Goal: Task Accomplishment & Management: Use online tool/utility

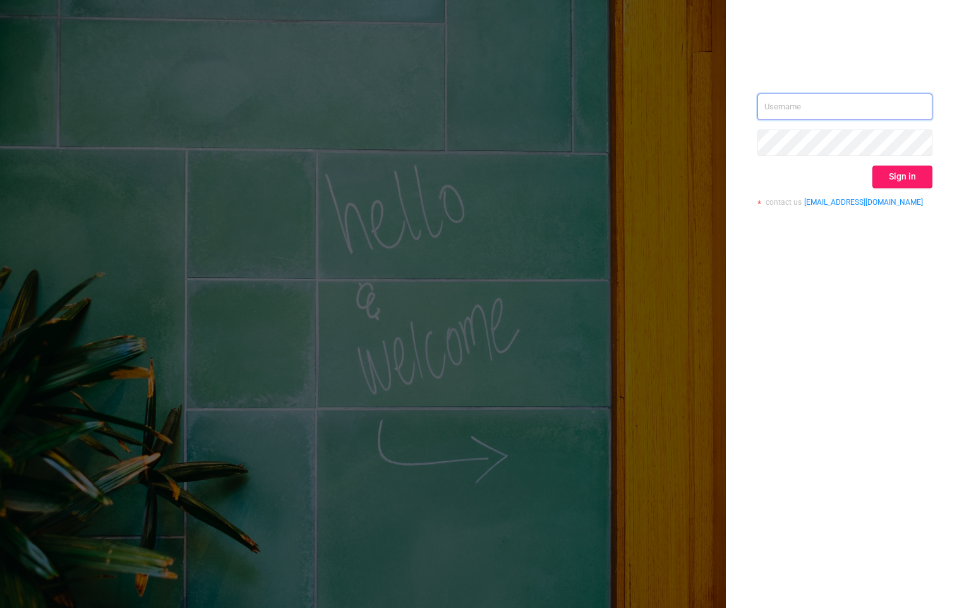
type input "[EMAIL_ADDRESS][DOMAIN_NAME]"
click at [905, 175] on button "Sign in" at bounding box center [903, 177] width 60 height 23
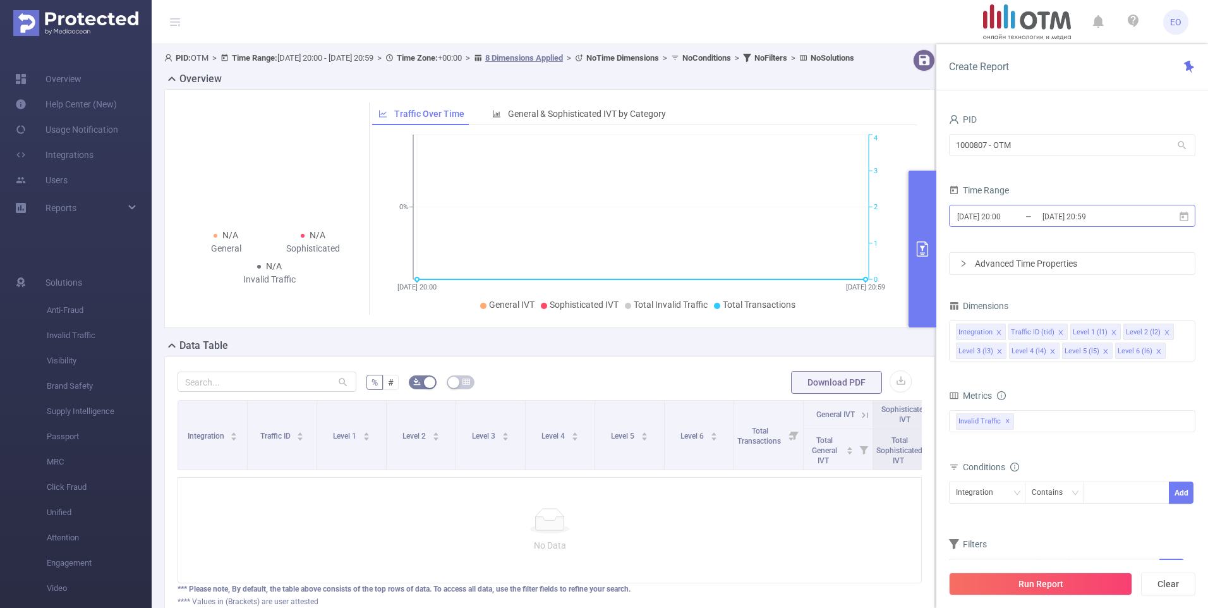
click at [964, 214] on input "[DATE] 20:00" at bounding box center [1007, 216] width 102 height 17
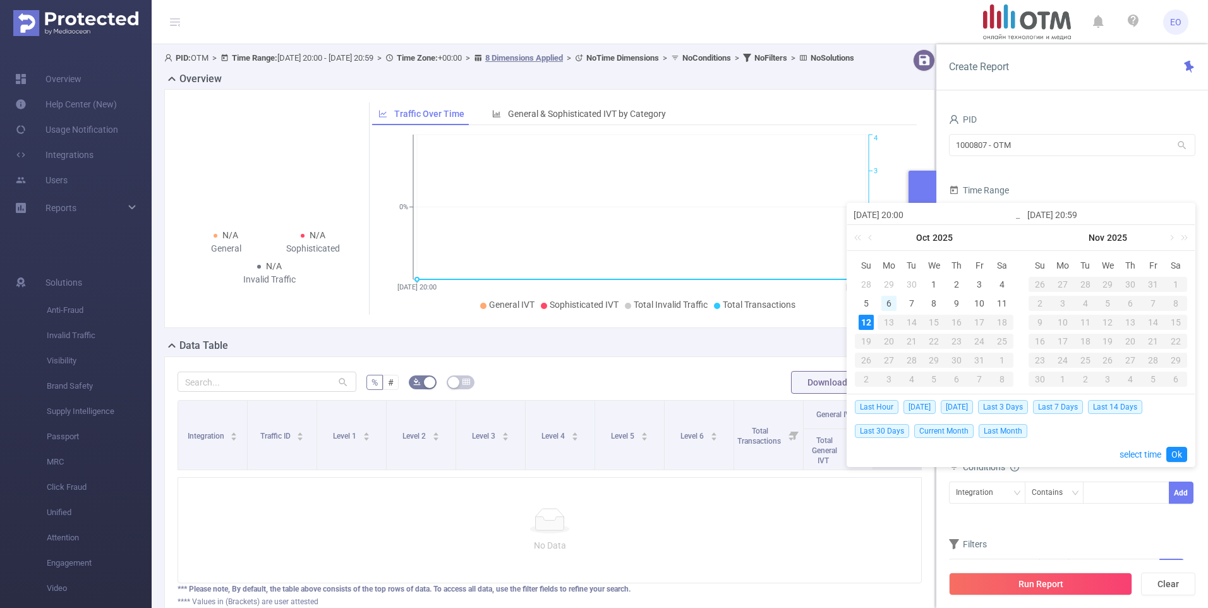
click at [893, 305] on div "6" at bounding box center [888, 303] width 15 height 15
click at [866, 325] on div "12" at bounding box center [866, 322] width 15 height 15
type input "[DATE] 20:00"
click at [964, 455] on link "Ok" at bounding box center [1176, 454] width 21 height 15
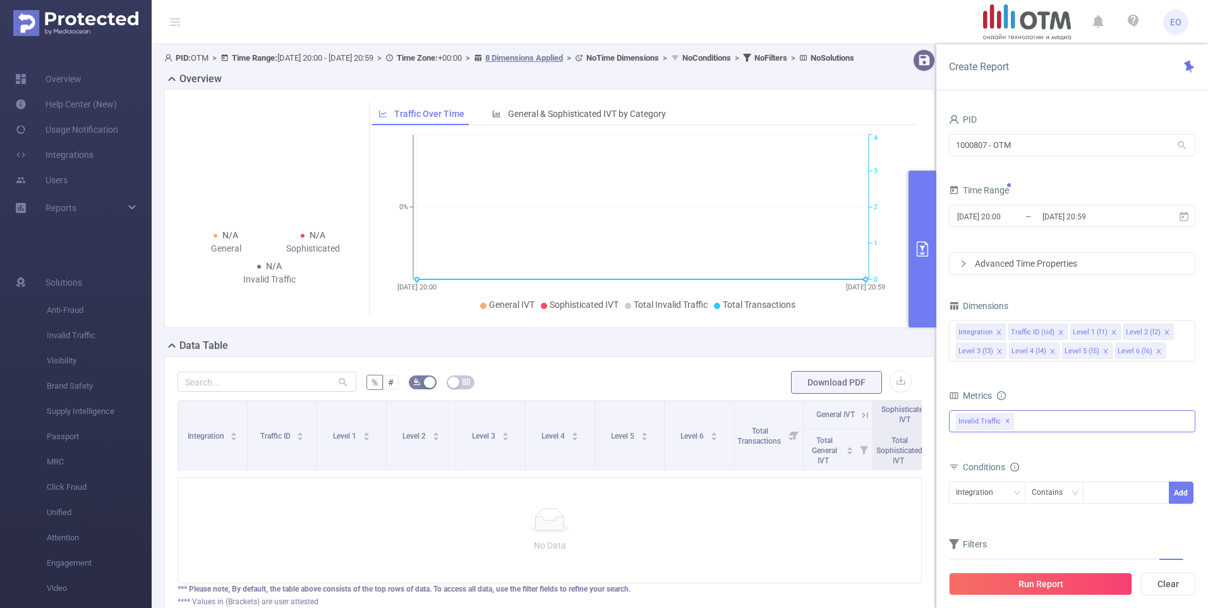
click at [964, 423] on div "Invalid Traffic ✕" at bounding box center [1072, 421] width 246 height 22
click at [964, 425] on strong "Anti-Fraud" at bounding box center [1003, 426] width 44 height 10
click at [964, 391] on div "Metrics" at bounding box center [1072, 397] width 246 height 21
click at [964, 332] on icon "icon: close" at bounding box center [998, 332] width 4 height 4
click at [964, 332] on icon "icon: close" at bounding box center [1061, 332] width 6 height 6
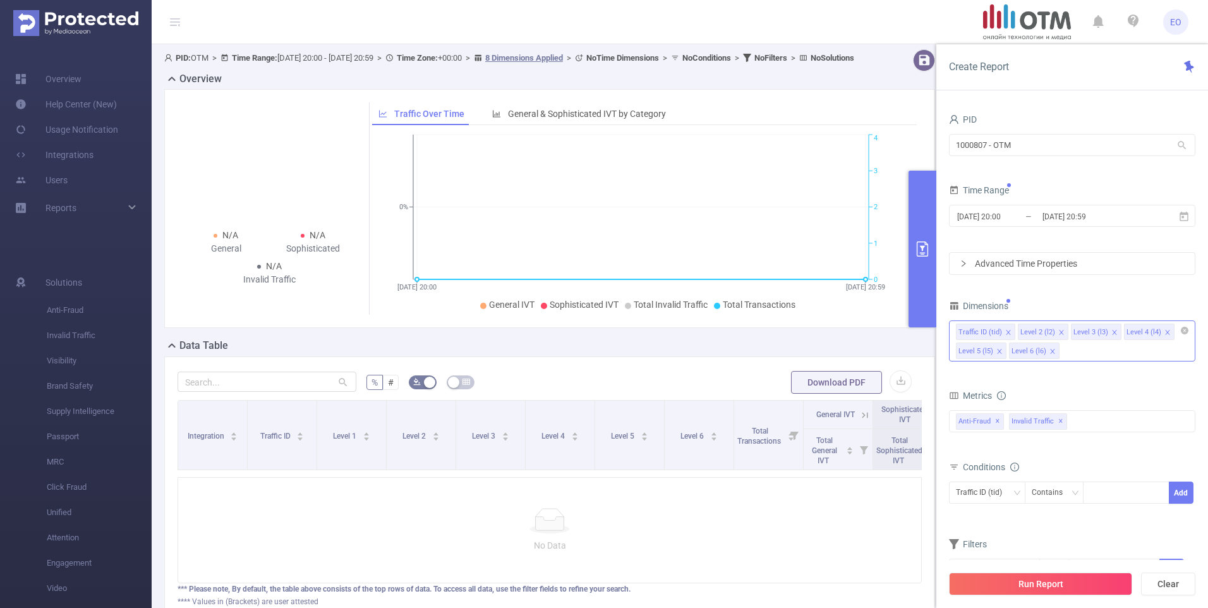
click at [964, 328] on span at bounding box center [1114, 332] width 6 height 14
click at [964, 329] on icon "icon: close" at bounding box center [1114, 332] width 6 height 6
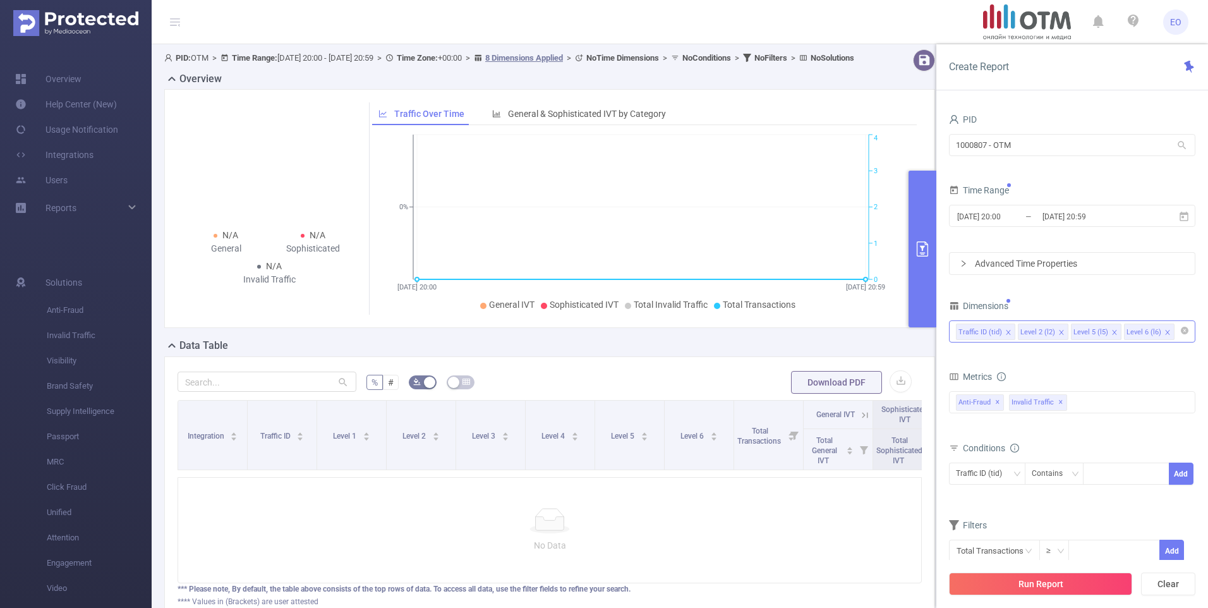
click at [964, 329] on icon "icon: close" at bounding box center [1114, 332] width 6 height 6
click at [964, 466] on div at bounding box center [1126, 473] width 73 height 21
click at [964, 476] on div "Contains" at bounding box center [1052, 473] width 40 height 21
click at [964, 518] on li "Is" at bounding box center [1066, 520] width 84 height 20
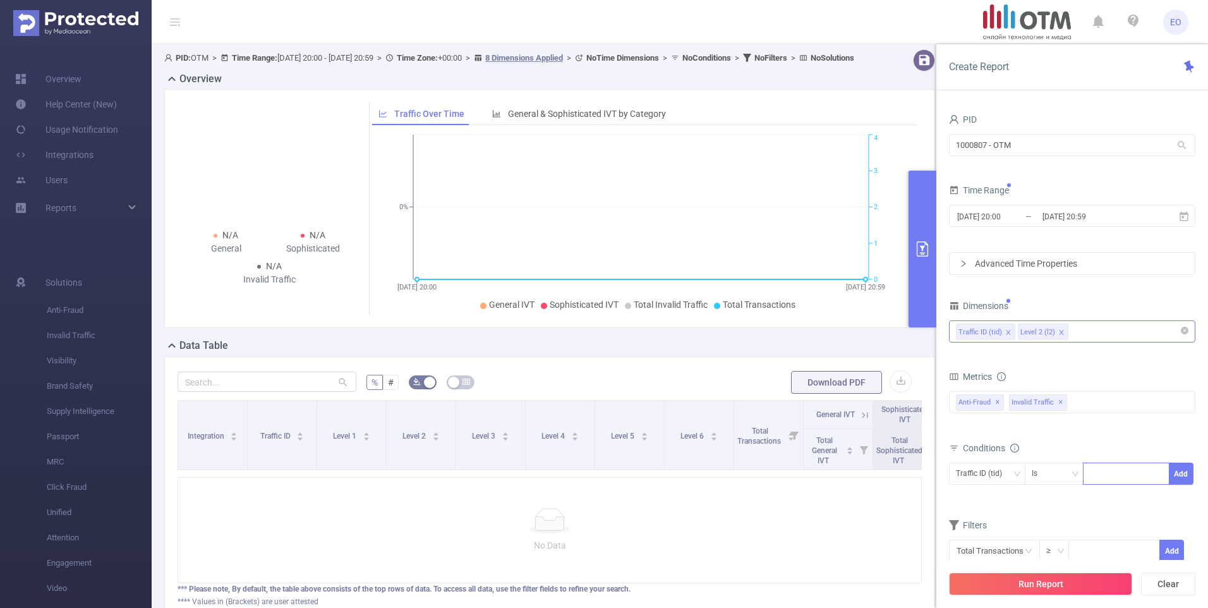
click at [964, 471] on div at bounding box center [1126, 473] width 73 height 21
type input "alfasensor"
click at [964, 473] on button "Add" at bounding box center [1181, 473] width 25 height 22
click at [964, 588] on button "Run Report" at bounding box center [1040, 583] width 183 height 23
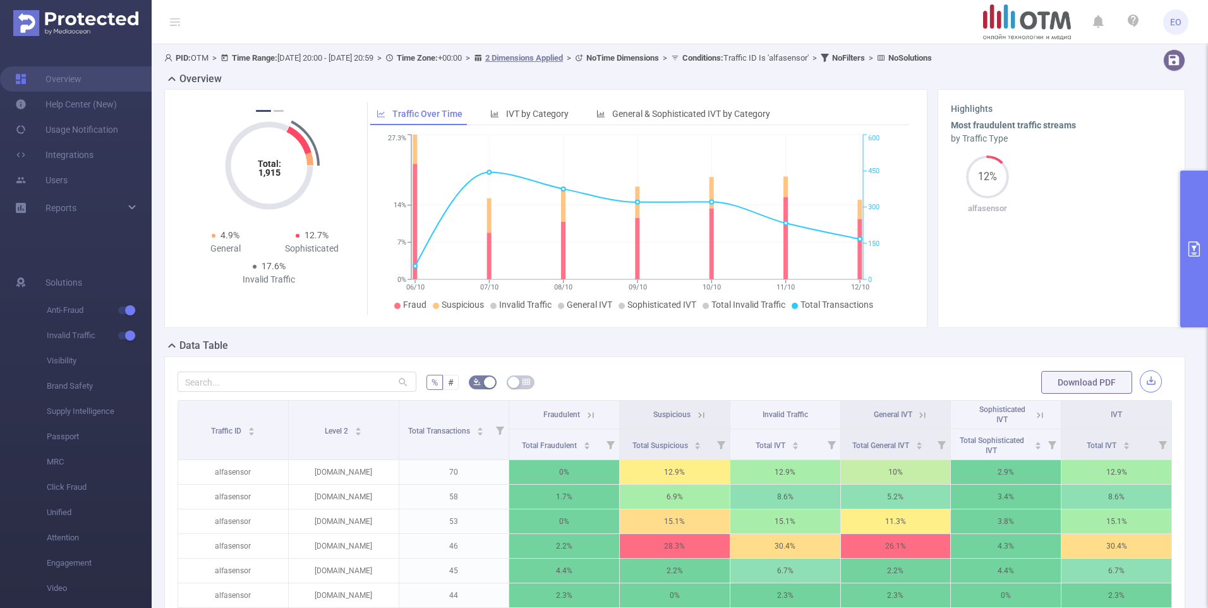
click at [964, 377] on button "button" at bounding box center [1151, 381] width 22 height 22
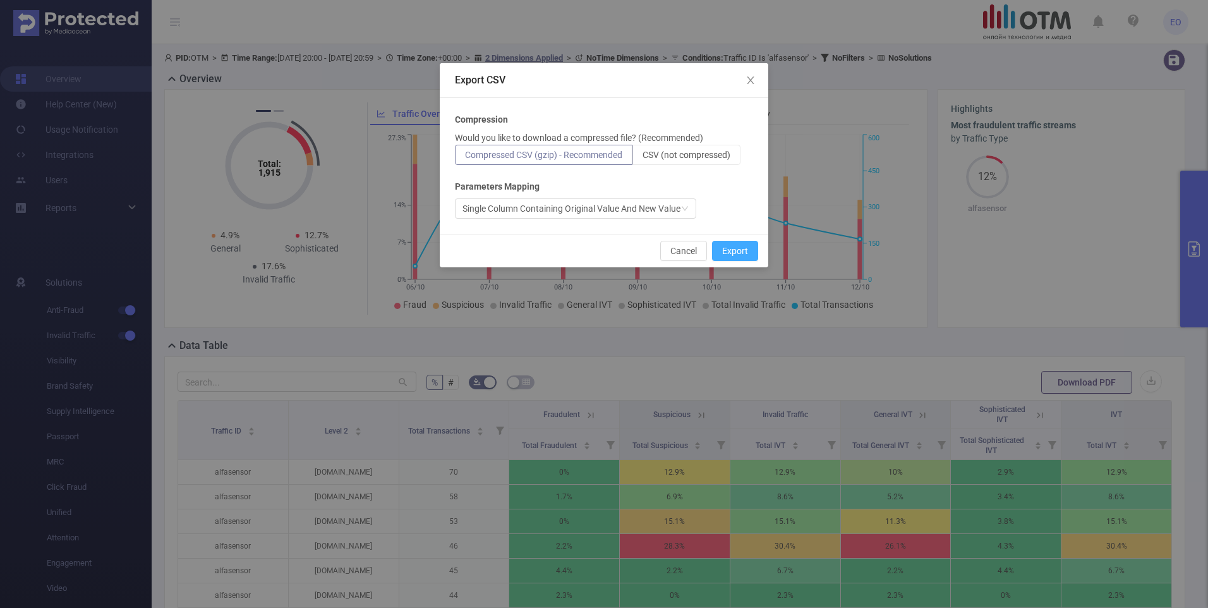
click at [753, 251] on button "Export" at bounding box center [735, 251] width 46 height 20
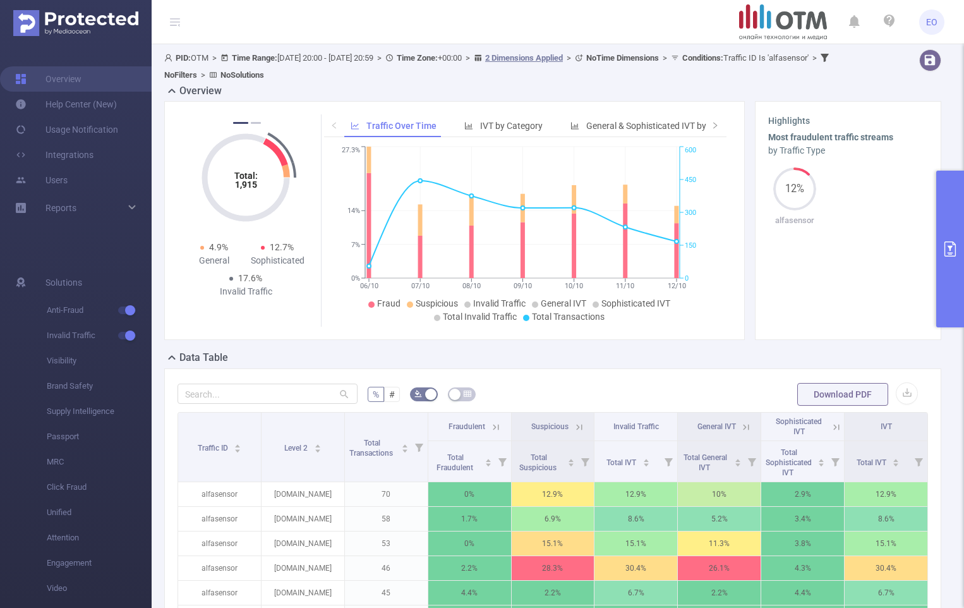
click at [881, 72] on div at bounding box center [914, 66] width 66 height 34
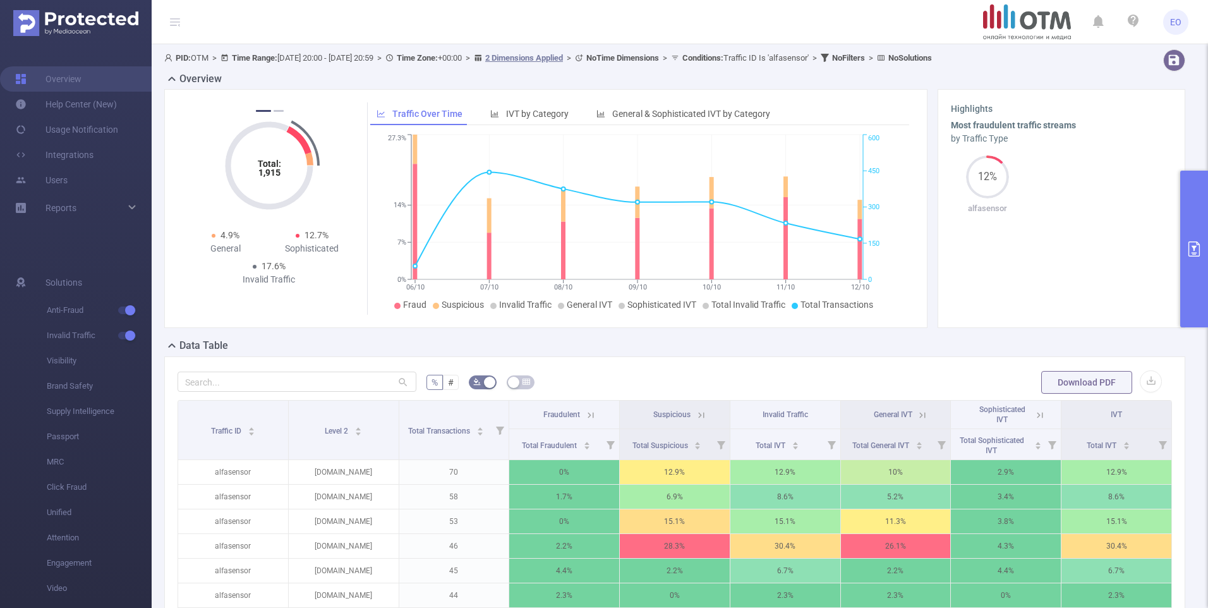
click at [964, 219] on button "primary" at bounding box center [1194, 249] width 28 height 157
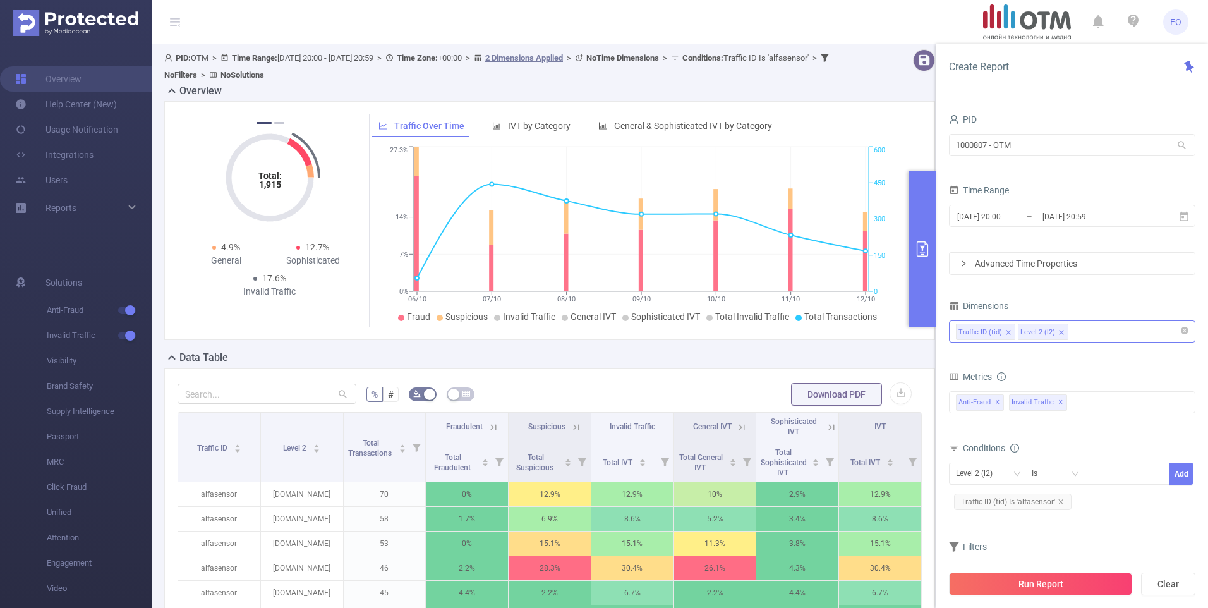
click at [964, 331] on icon "icon: close" at bounding box center [1008, 332] width 6 height 6
click at [964, 502] on icon "icon: close" at bounding box center [1061, 502] width 6 height 6
click at [964, 331] on icon "icon: close" at bounding box center [1008, 332] width 6 height 6
click at [964, 329] on div "Level 2 (l2)" at bounding box center [1072, 331] width 233 height 21
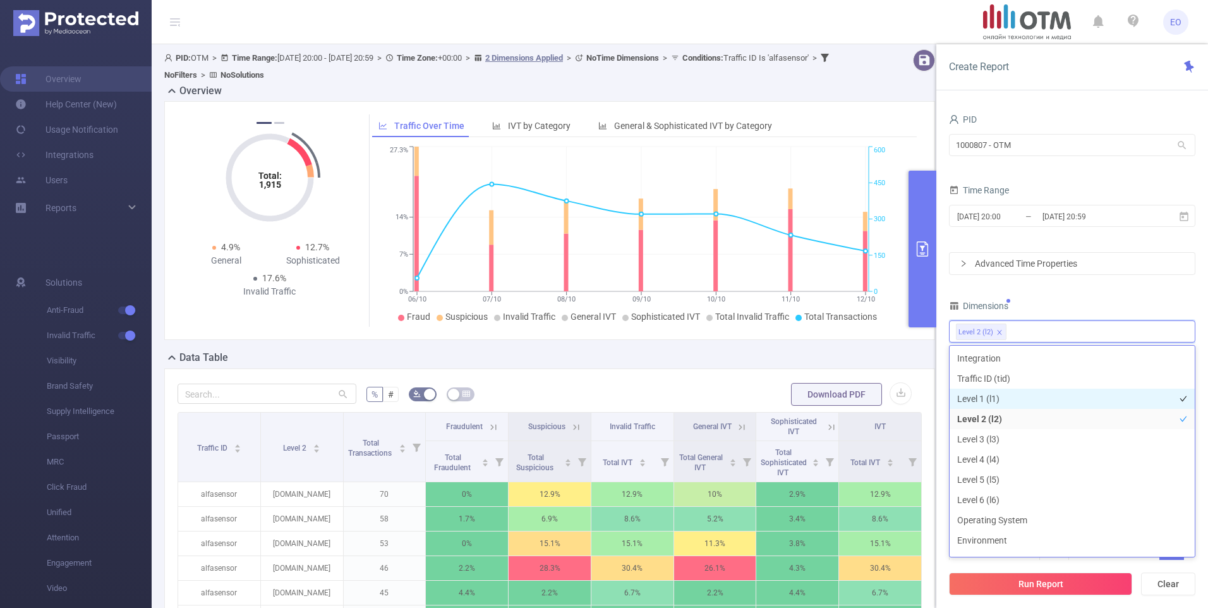
click at [964, 402] on li "Level 1 (l1)" at bounding box center [1072, 399] width 245 height 20
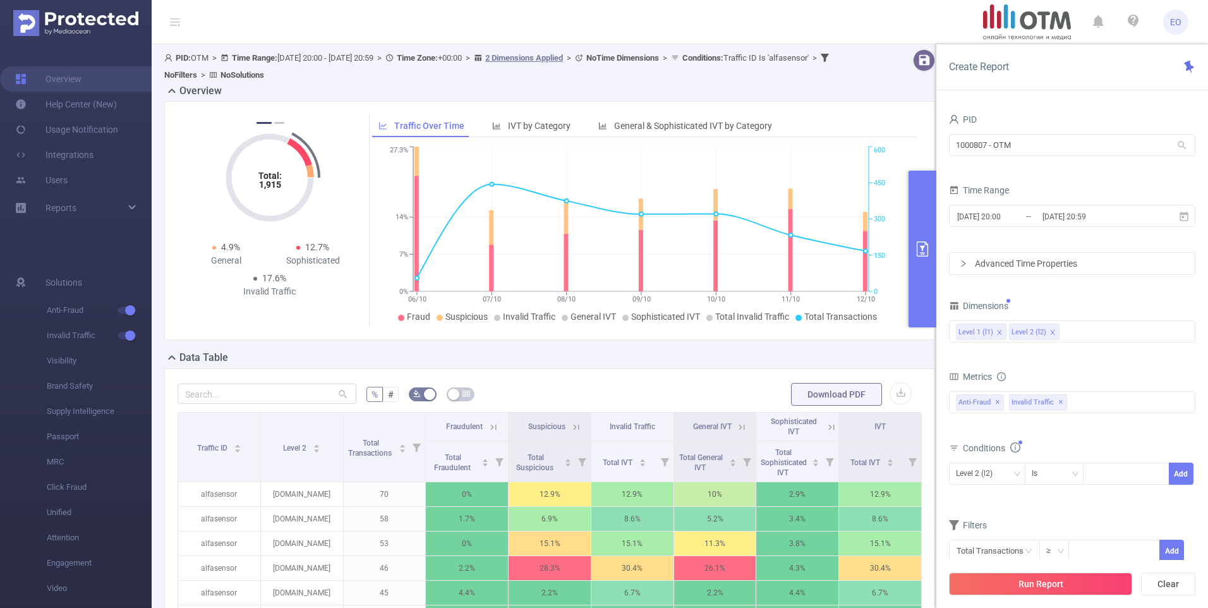
click at [964, 282] on div "PID 1000807 - OTM 1000807 - OTM Time Range [DATE] 20:00 _ [DATE] 20:59 Advanced…" at bounding box center [1072, 345] width 246 height 468
click at [964, 471] on icon "icon: down" at bounding box center [1017, 474] width 8 height 8
click at [964, 501] on li "Level 1 (l1)" at bounding box center [987, 500] width 76 height 20
click at [964, 475] on div at bounding box center [1126, 473] width 73 height 21
type input "79"
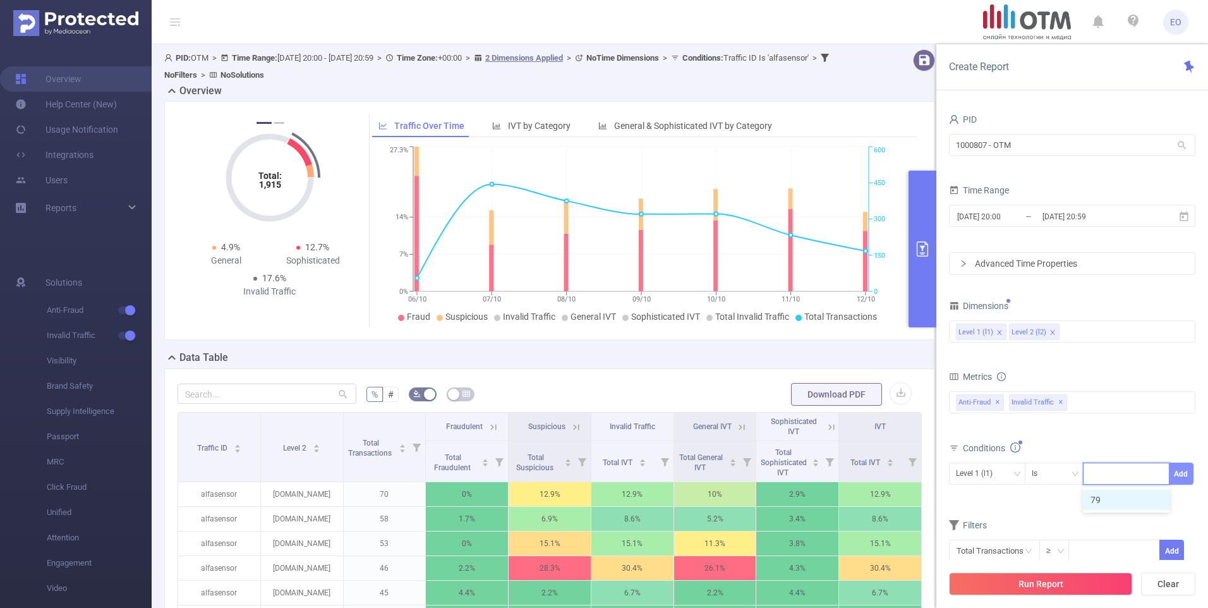
click at [964, 475] on button "Add" at bounding box center [1181, 473] width 25 height 22
click at [964, 588] on button "Run Report" at bounding box center [1040, 583] width 183 height 23
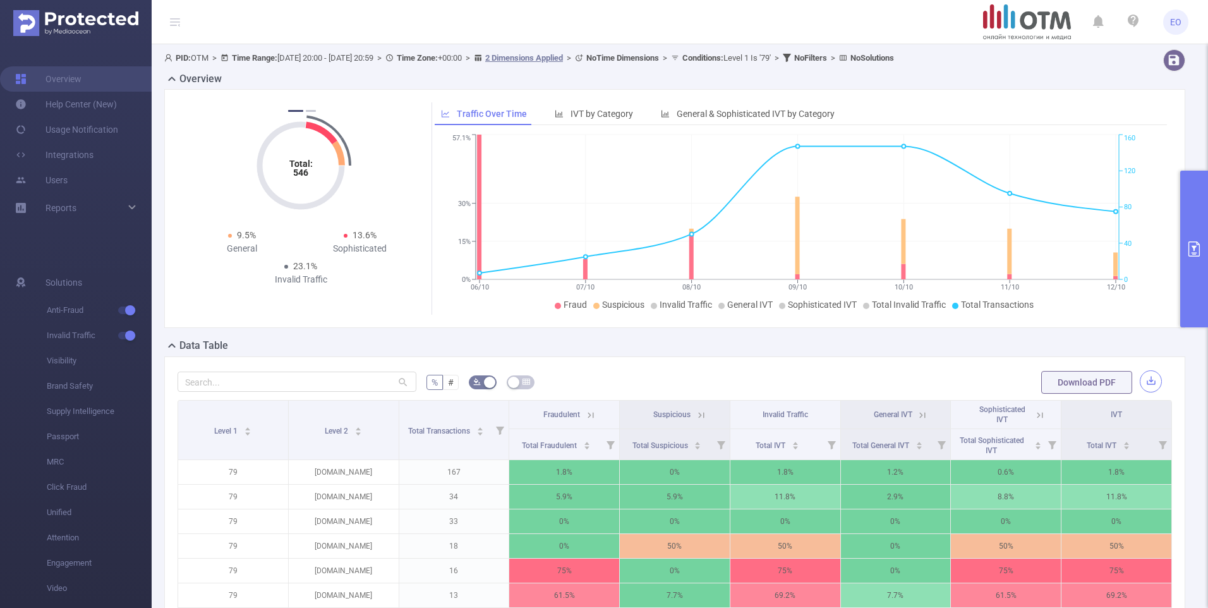
click at [964, 382] on button "button" at bounding box center [1151, 381] width 22 height 22
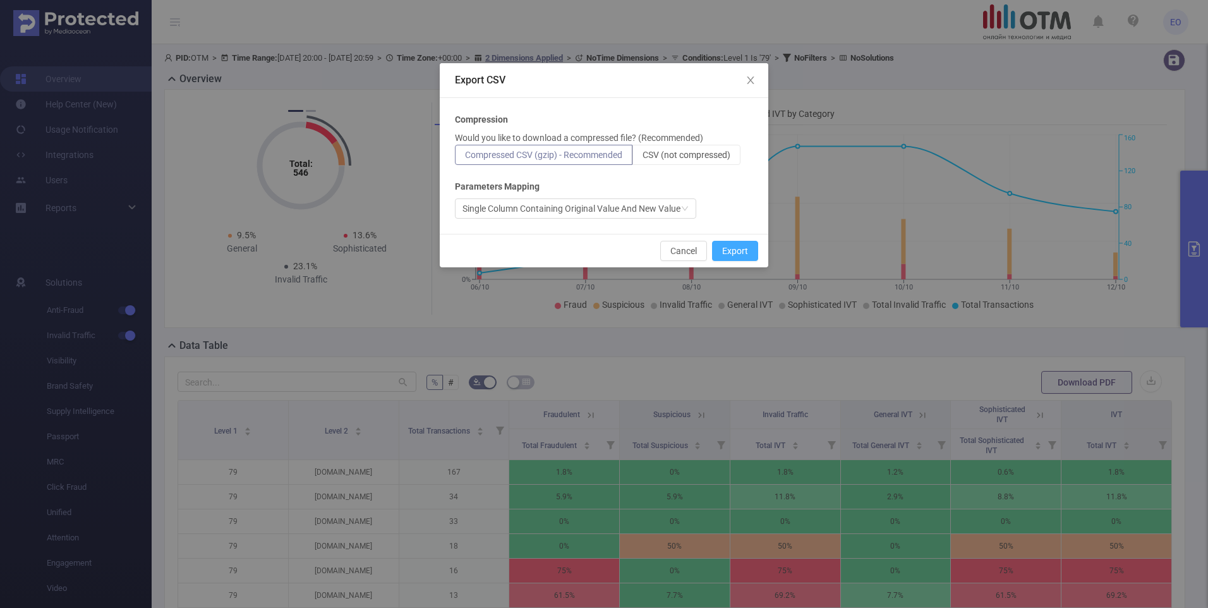
click at [733, 247] on button "Export" at bounding box center [735, 251] width 46 height 20
